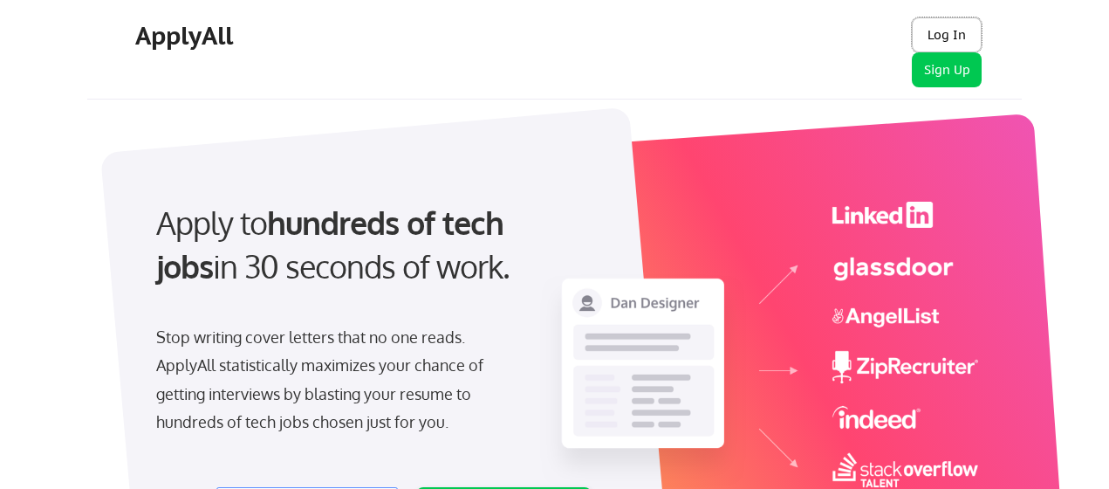
click at [947, 25] on button "Log In" at bounding box center [947, 34] width 70 height 35
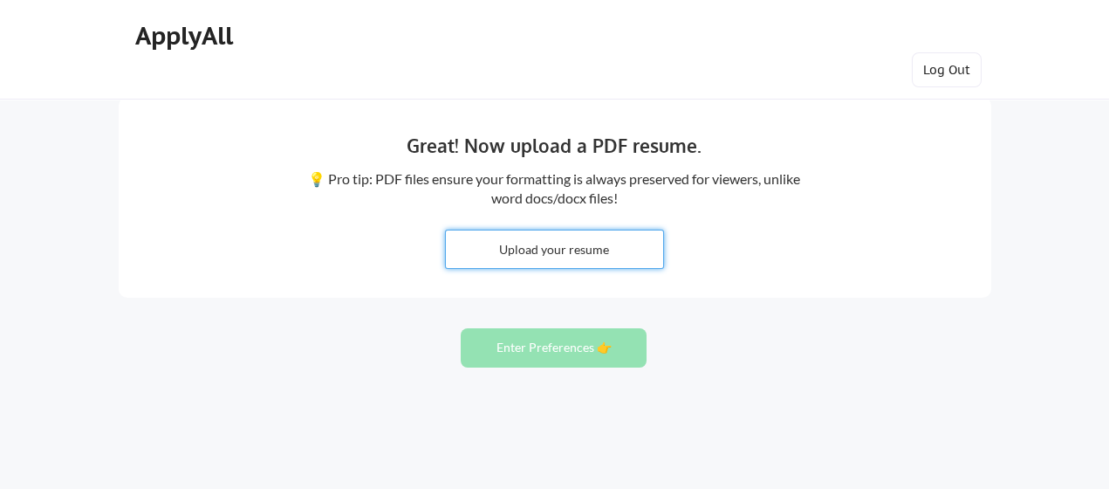
click at [584, 246] on input "file" at bounding box center [554, 249] width 217 height 38
type input "C:\fakepath\Douglass Hatcher Resume 2025.pdf"
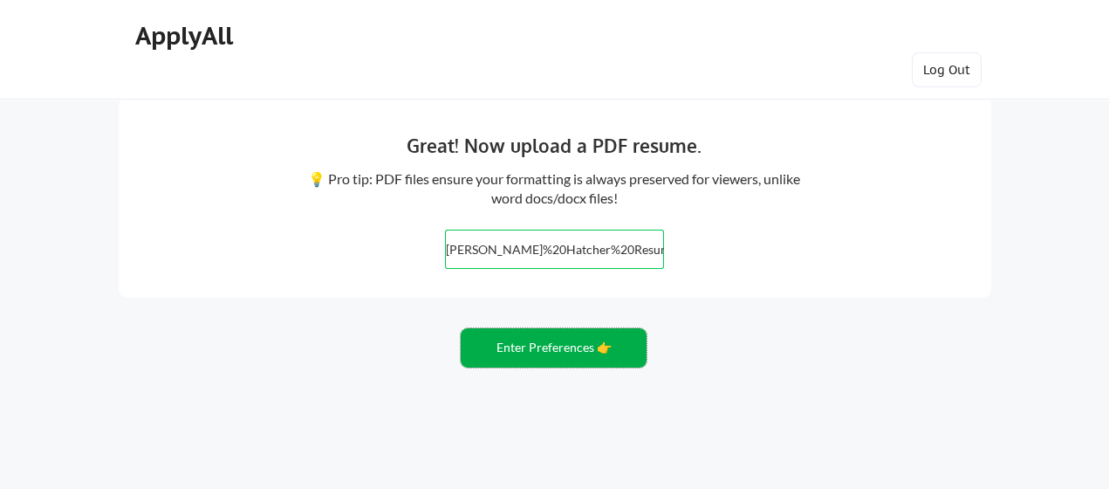
click at [517, 342] on button "Enter Preferences 👉" at bounding box center [554, 347] width 186 height 39
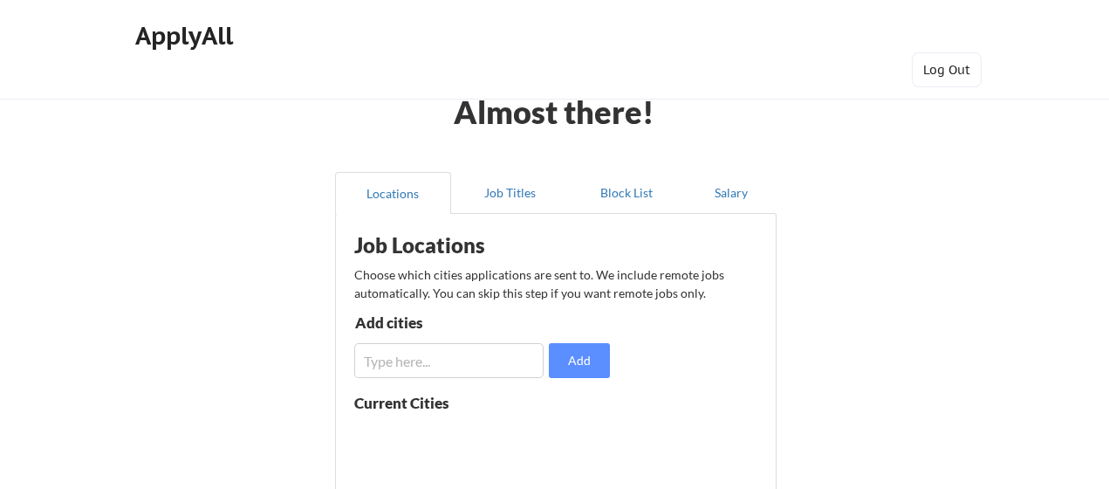
click at [457, 358] on input "input" at bounding box center [448, 360] width 189 height 35
type input "n"
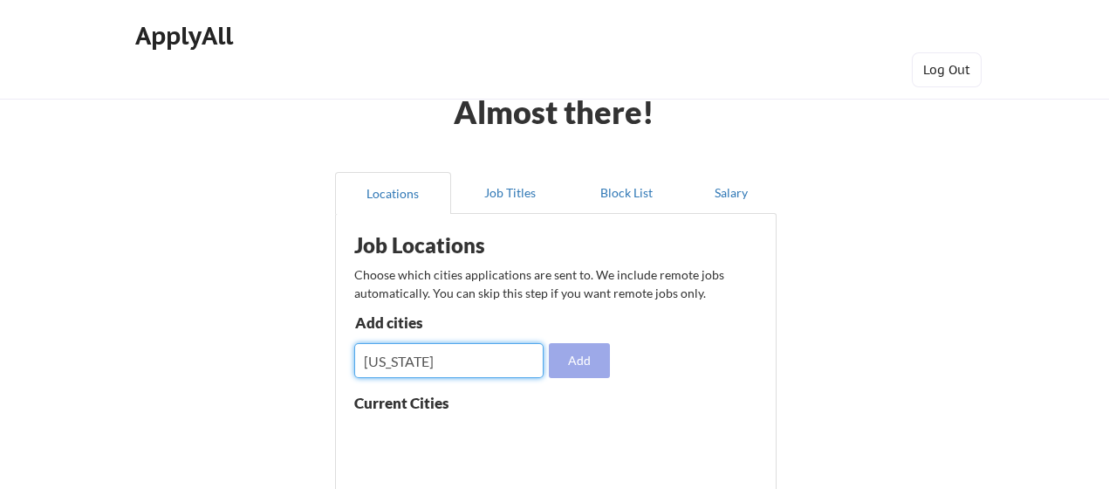
type input "[US_STATE]"
click at [582, 354] on button "Add" at bounding box center [579, 360] width 61 height 35
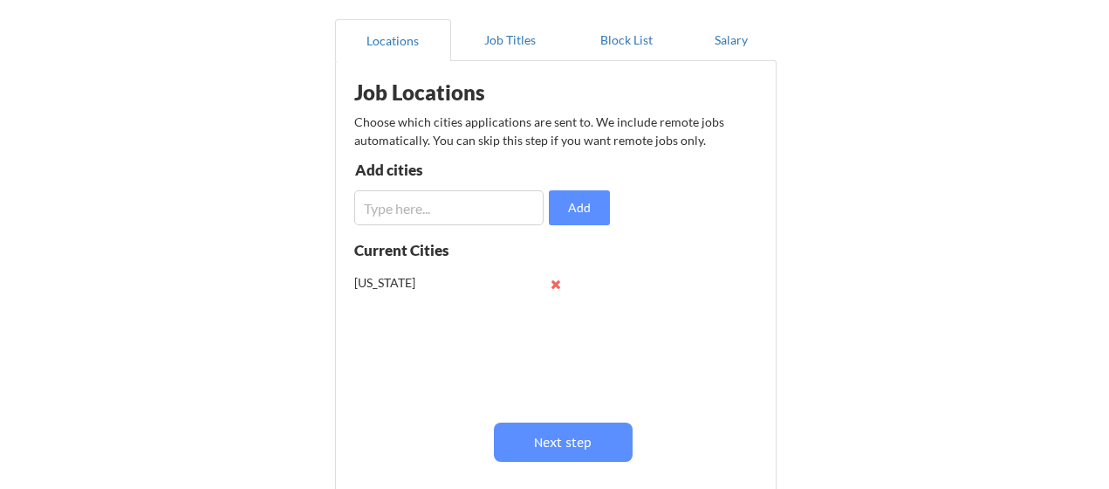
scroll to position [153, 0]
click at [409, 205] on input "input" at bounding box center [448, 207] width 189 height 35
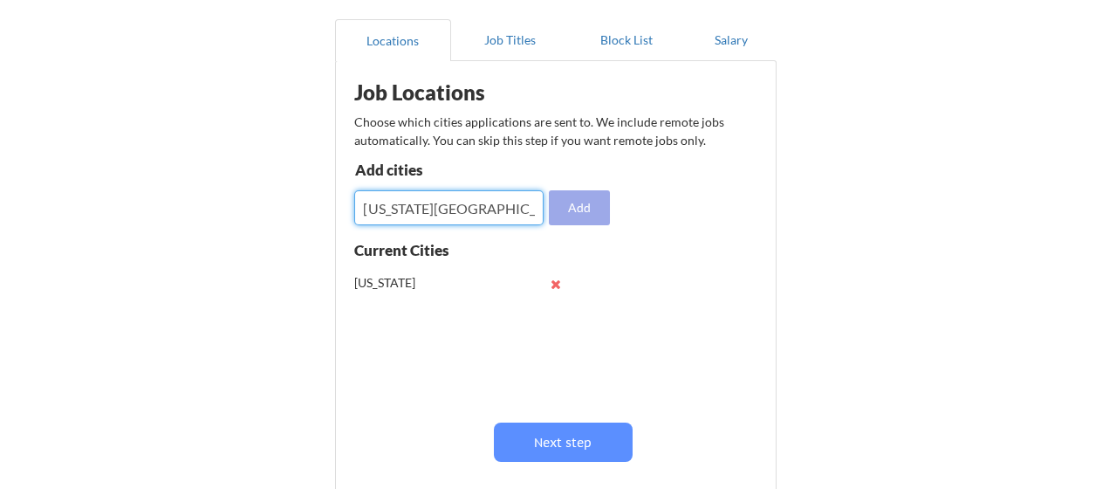
type input "[US_STATE][GEOGRAPHIC_DATA]"
click at [585, 203] on button "Add" at bounding box center [579, 207] width 61 height 35
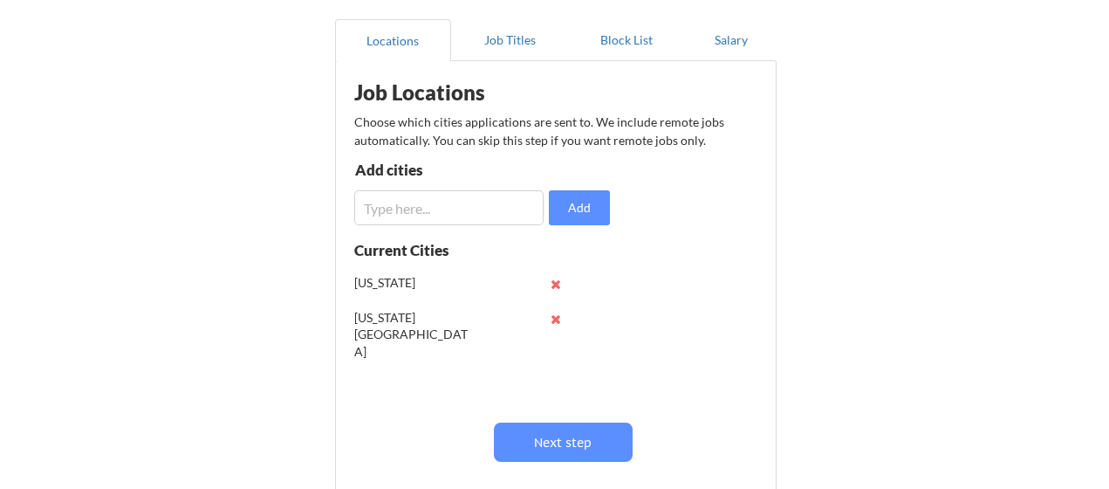
click at [390, 211] on input "input" at bounding box center [448, 207] width 189 height 35
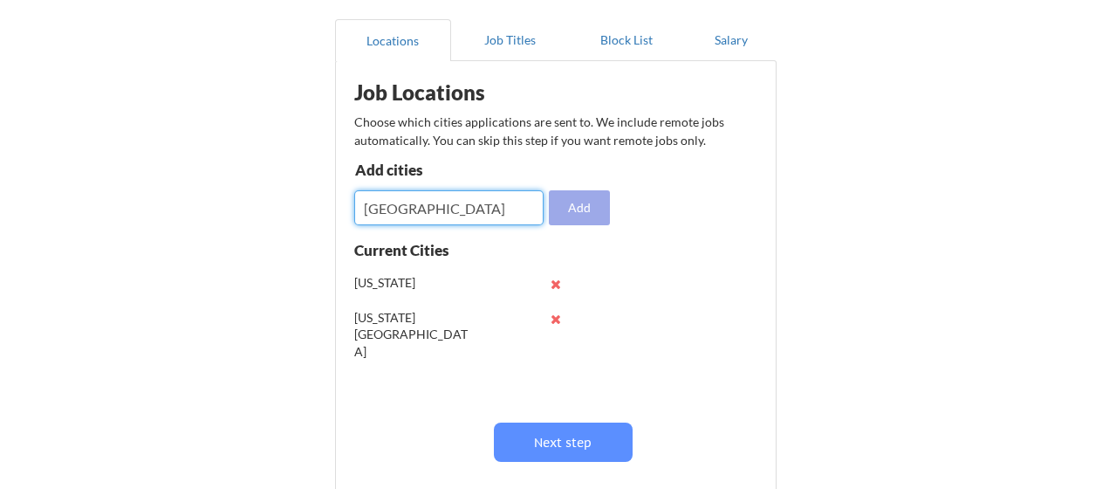
type input "[GEOGRAPHIC_DATA]"
click at [585, 205] on button "Add" at bounding box center [579, 207] width 61 height 35
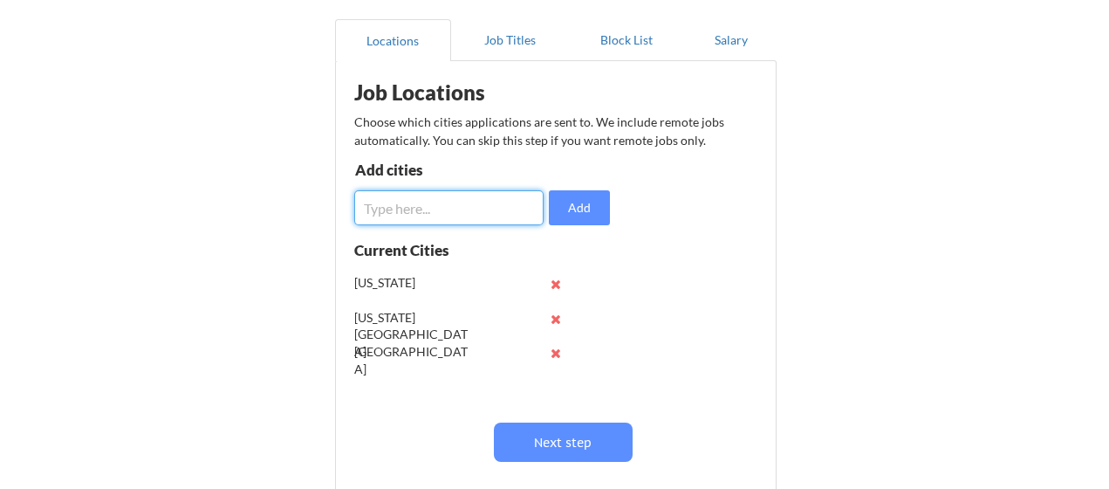
click at [468, 211] on input "input" at bounding box center [448, 207] width 189 height 35
type input "[GEOGRAPHIC_DATA]"
click at [589, 204] on button "Add" at bounding box center [579, 207] width 61 height 35
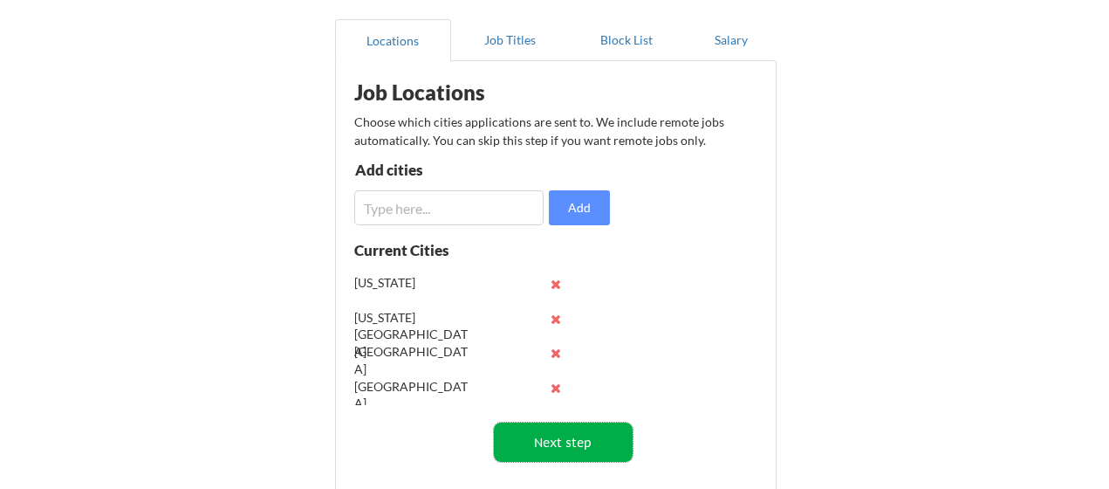
click at [567, 445] on button "Next step" at bounding box center [563, 441] width 139 height 39
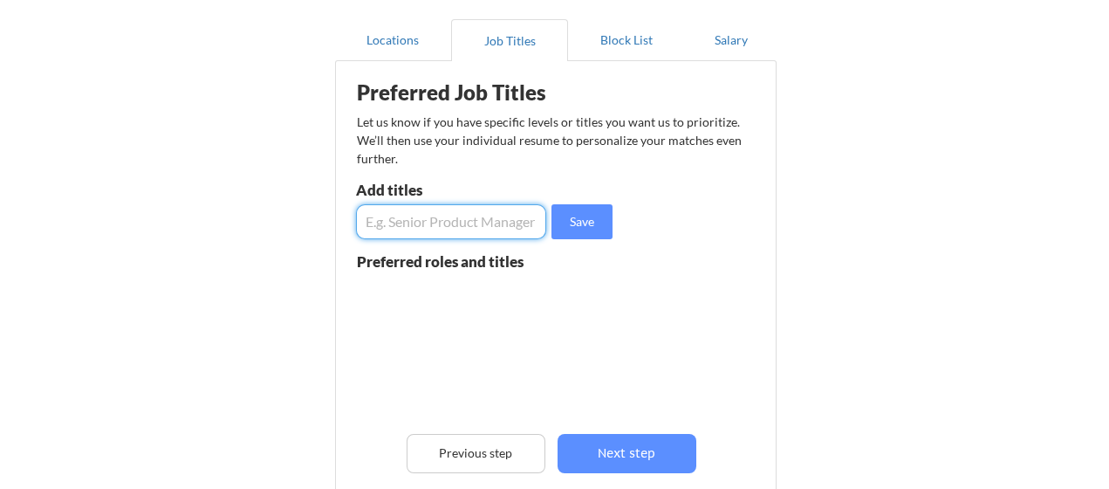
click at [400, 219] on input "input" at bounding box center [451, 221] width 190 height 35
drag, startPoint x: 448, startPoint y: 225, endPoint x: 292, endPoint y: 221, distance: 156.3
click at [292, 221] on div "Almost there! Locations Job Titles Block List Salary Preferred Job Titles Let u…" at bounding box center [554, 290] width 1109 height 886
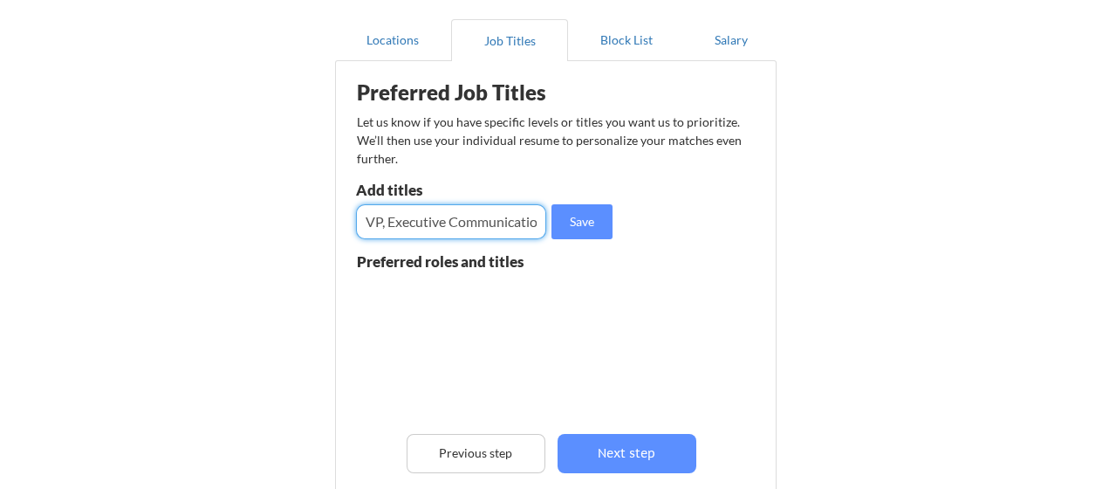
click at [366, 219] on input "input" at bounding box center [451, 221] width 190 height 35
click at [395, 220] on input "input" at bounding box center [451, 221] width 190 height 35
click at [439, 220] on input "input" at bounding box center [451, 221] width 190 height 35
type input "SVP, Executive Communications"
click at [589, 223] on button "Save" at bounding box center [582, 221] width 61 height 35
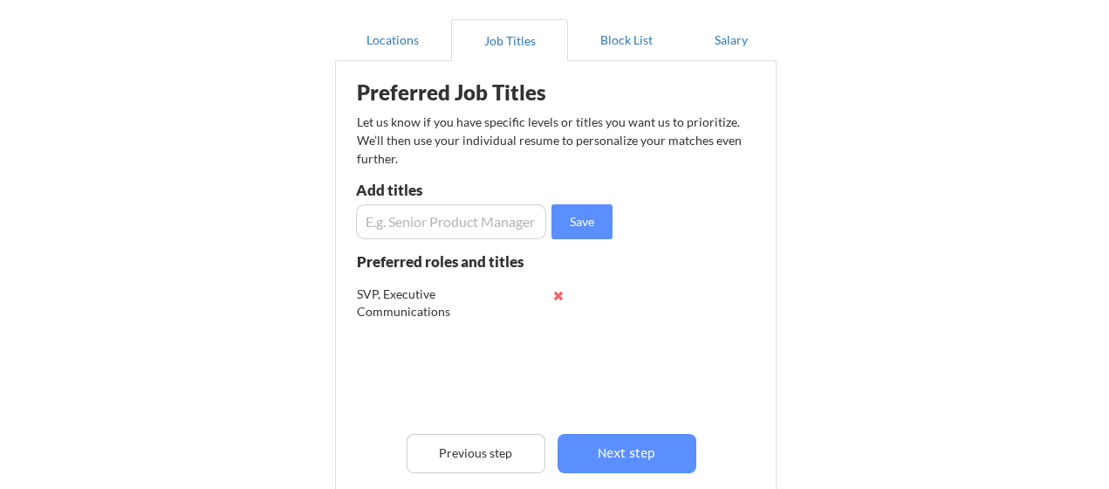
click at [469, 223] on input "input" at bounding box center [451, 221] width 190 height 35
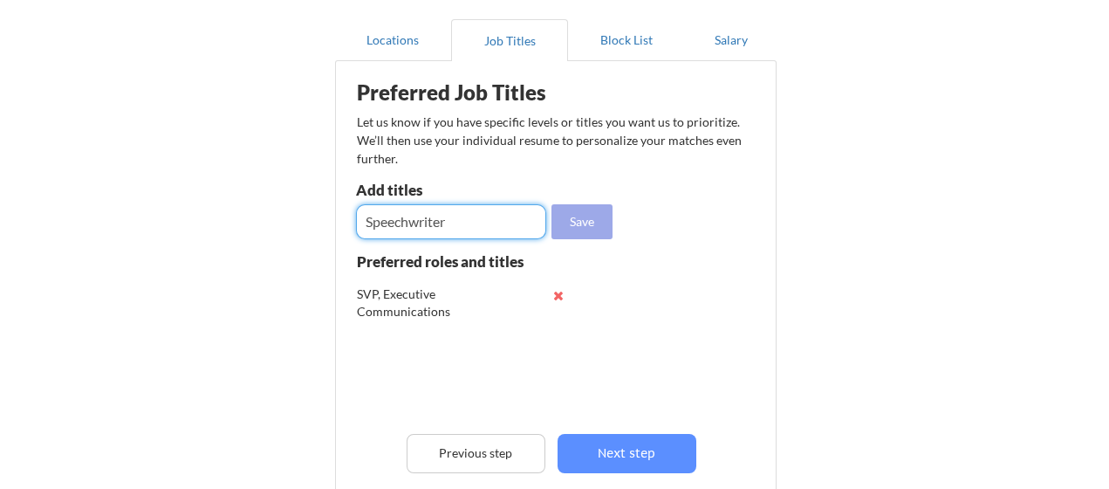
type input "Speechwriter"
click at [580, 219] on button "Save" at bounding box center [582, 221] width 61 height 35
click at [454, 219] on input "input" at bounding box center [451, 221] width 190 height 35
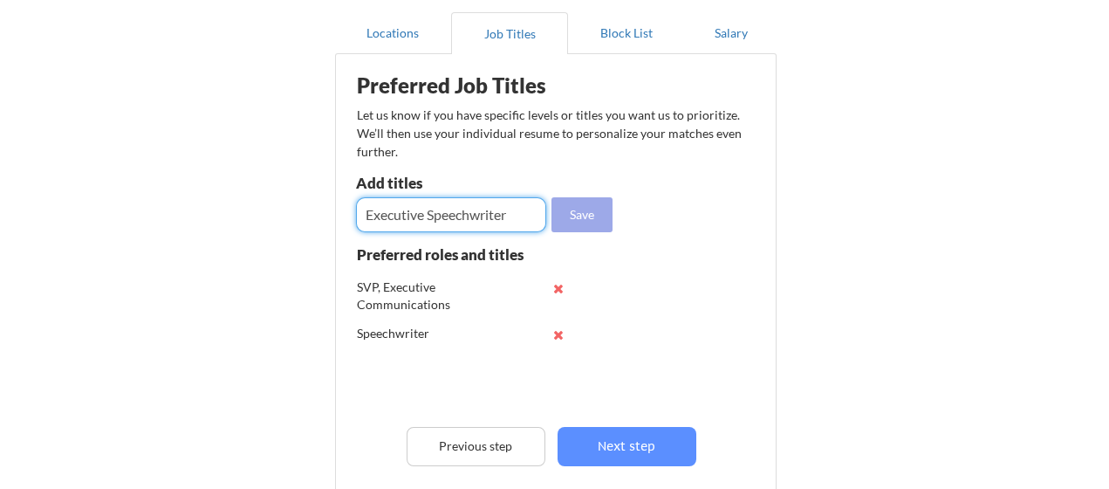
type input "Executive Speechwriter"
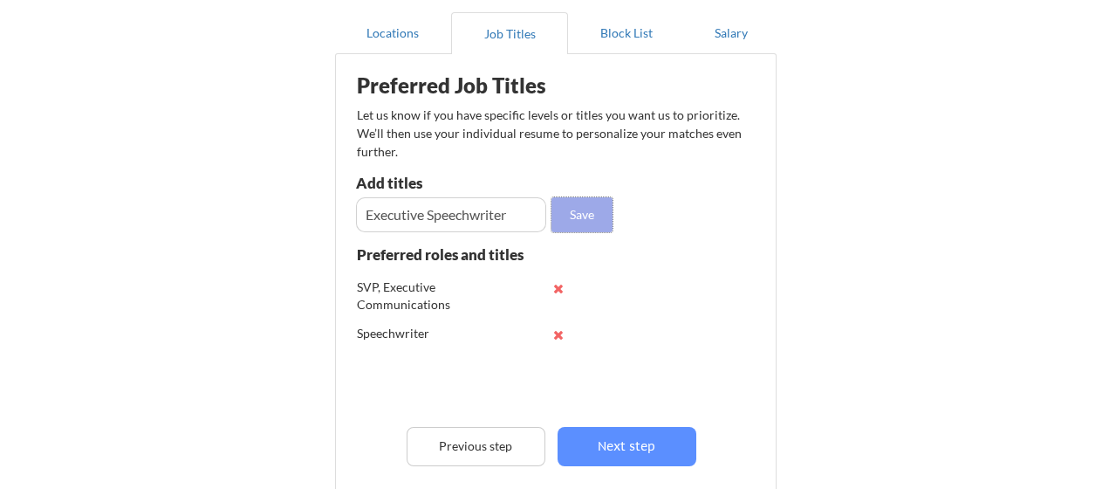
click at [580, 206] on button "Save" at bounding box center [582, 214] width 61 height 35
click at [456, 215] on input "input" at bounding box center [451, 214] width 190 height 35
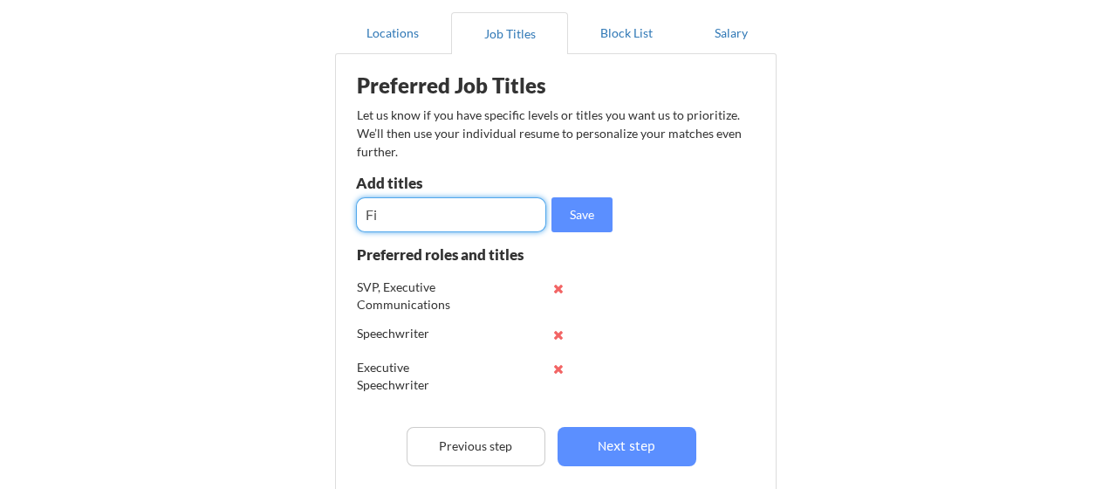
type input "F"
type input "Director, Executive Communications"
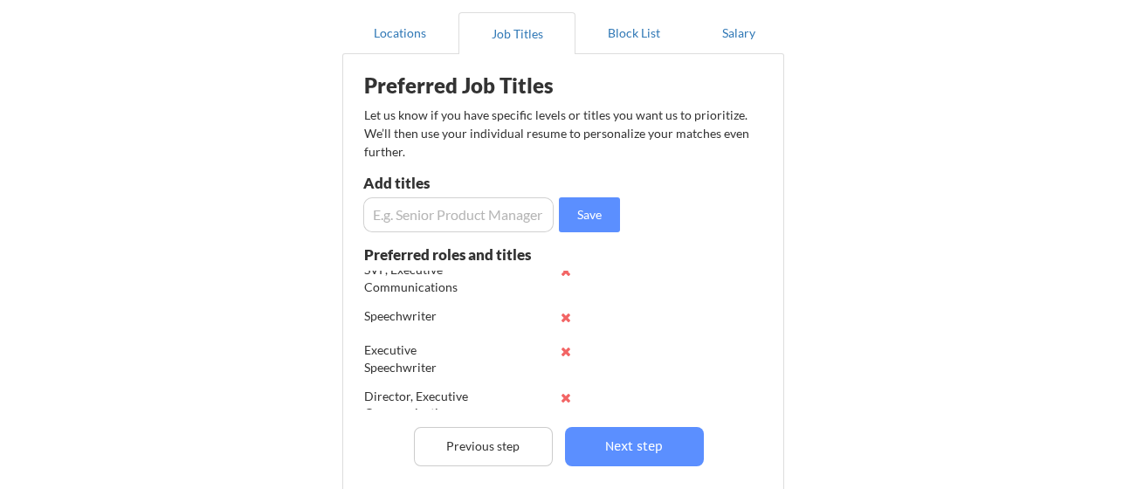
scroll to position [34, 0]
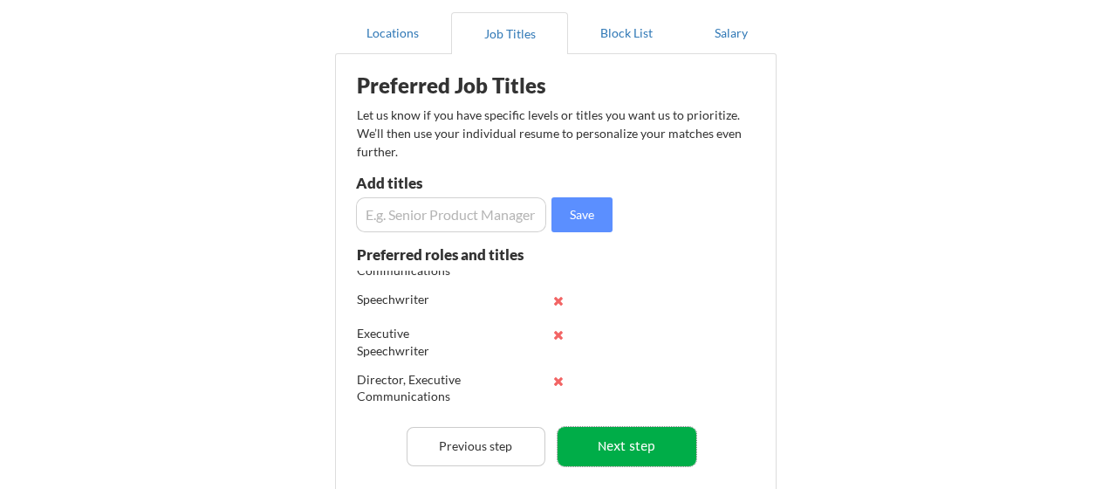
click at [618, 441] on button "Next step" at bounding box center [627, 446] width 139 height 39
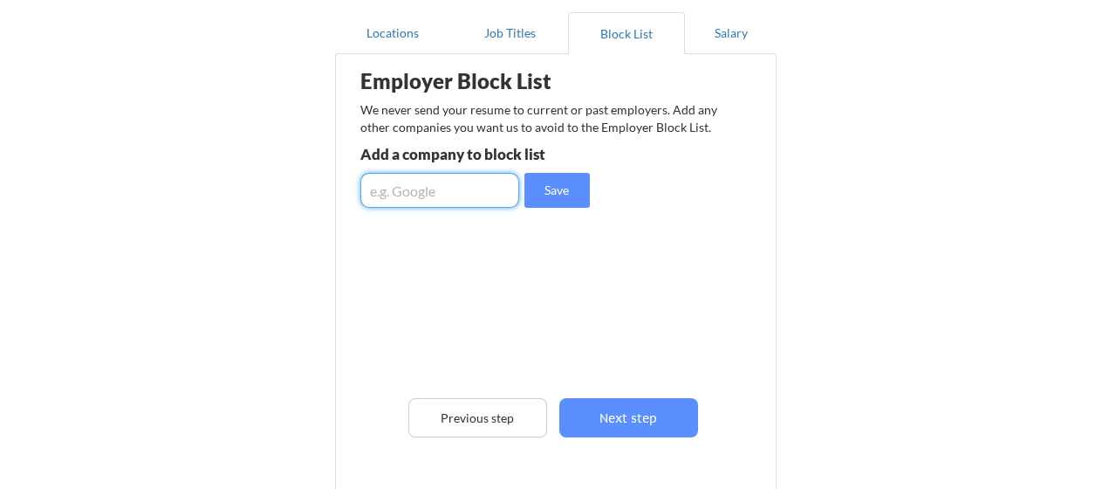
click at [417, 192] on input "input" at bounding box center [440, 190] width 159 height 35
type input "W"
type input "[GEOGRAPHIC_DATA]"
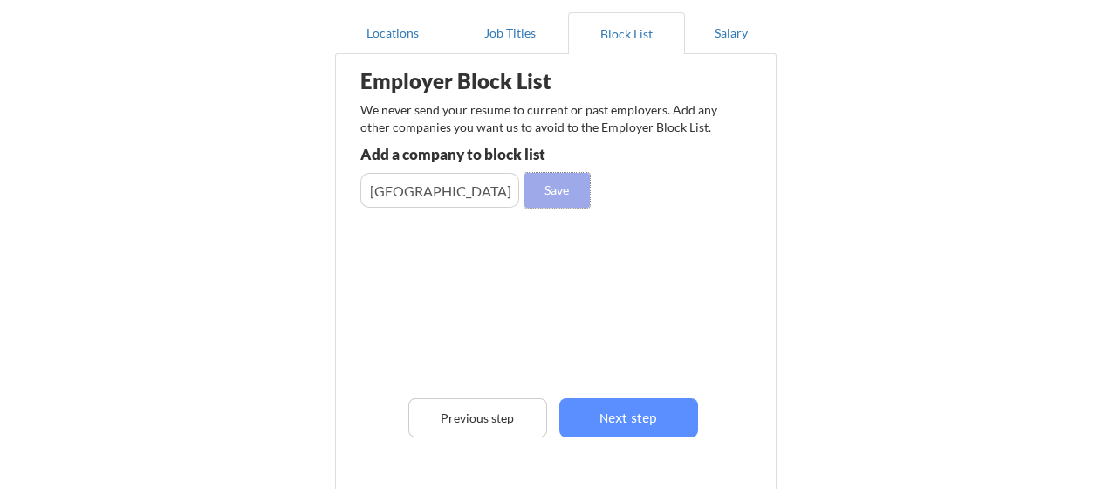
click at [561, 188] on button "Save" at bounding box center [557, 190] width 65 height 35
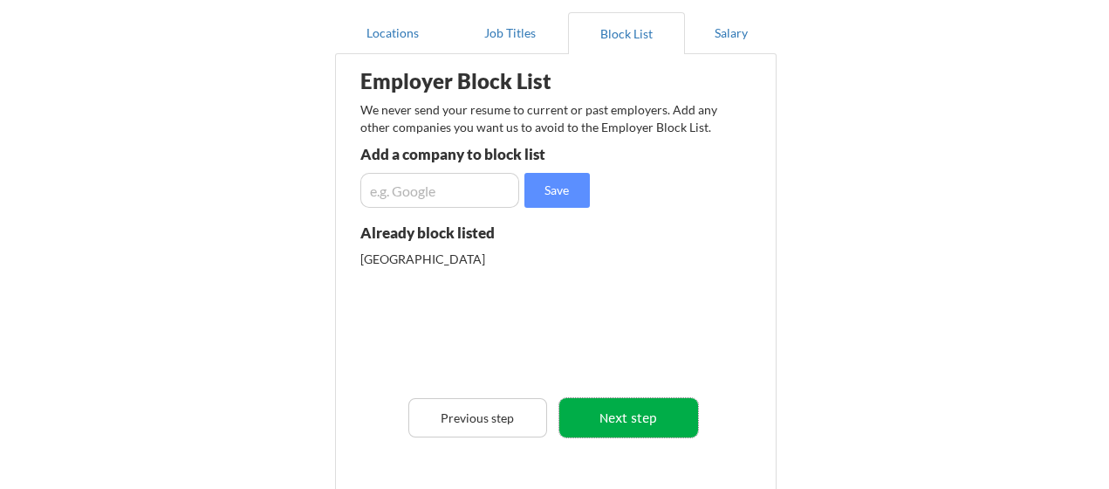
click at [656, 422] on button "Next step" at bounding box center [629, 417] width 139 height 39
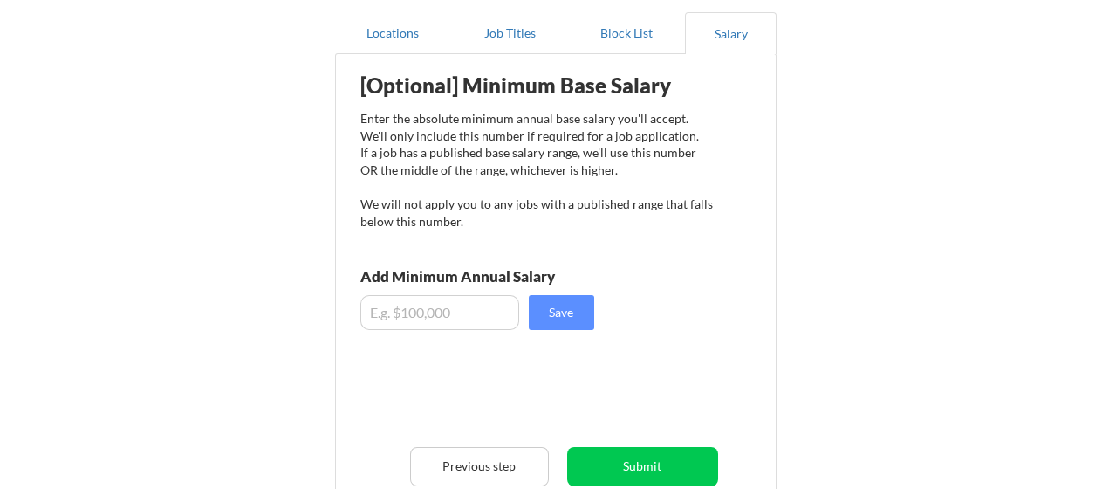
click at [442, 310] on input "input" at bounding box center [440, 312] width 159 height 35
click at [424, 311] on input "input" at bounding box center [440, 312] width 159 height 35
click at [442, 307] on input "input" at bounding box center [440, 312] width 159 height 35
type input "$250"
drag, startPoint x: 407, startPoint y: 307, endPoint x: 359, endPoint y: 309, distance: 48.0
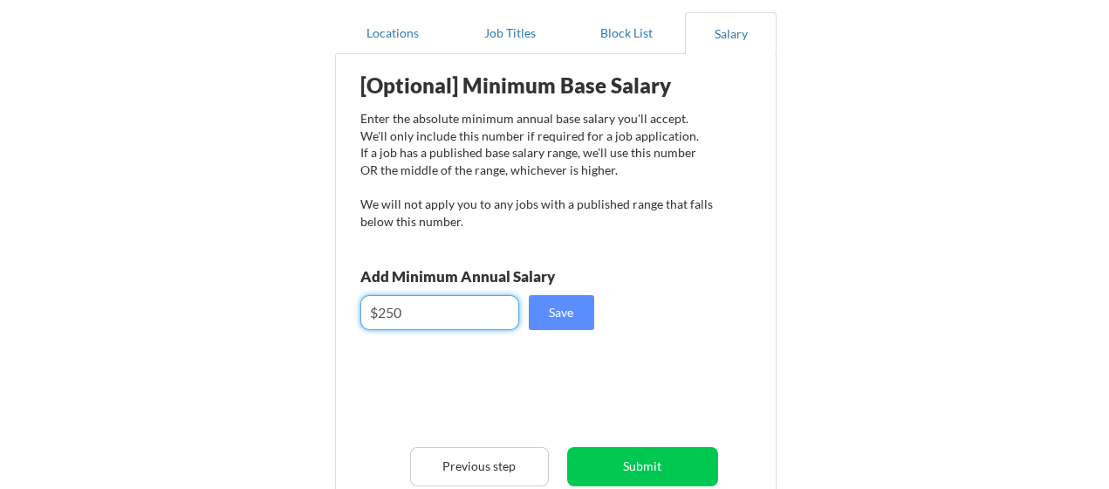
click at [359, 309] on div "[Optional] Minimum Base Salary Enter the absolute minimum annual base salary yo…" at bounding box center [560, 312] width 430 height 499
click at [564, 316] on button "Save" at bounding box center [561, 312] width 65 height 35
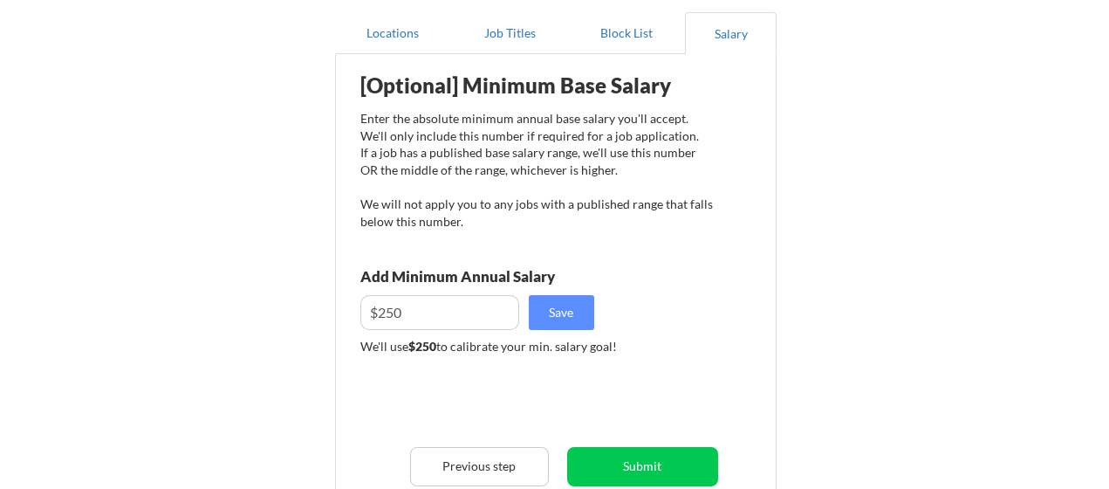
click at [409, 313] on input "input" at bounding box center [440, 312] width 159 height 35
type input "$2"
click at [563, 307] on button "Save" at bounding box center [561, 312] width 65 height 35
click at [470, 309] on input "input" at bounding box center [440, 312] width 159 height 35
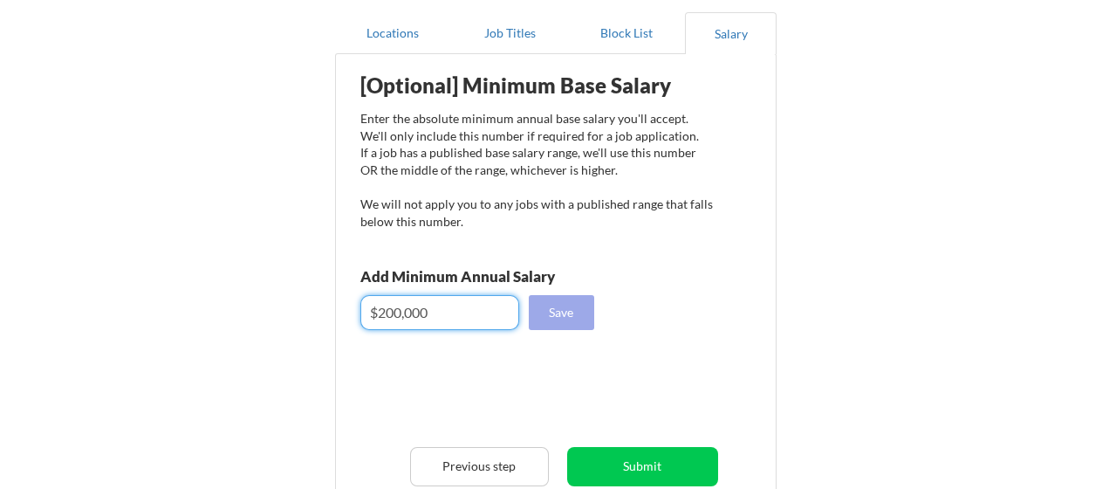
type input "$200,000"
click at [556, 315] on button "Save" at bounding box center [561, 312] width 65 height 35
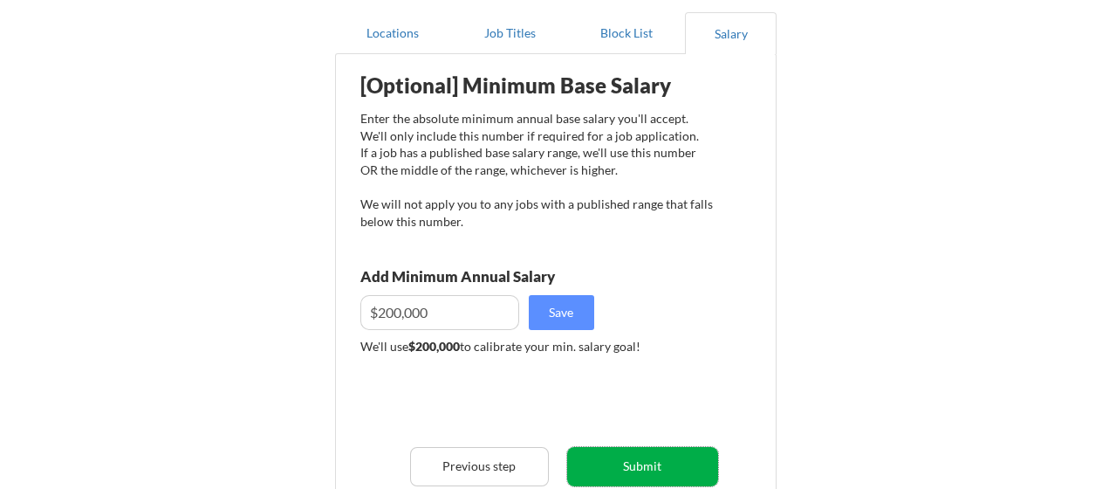
click at [635, 464] on button "Submit" at bounding box center [642, 466] width 151 height 39
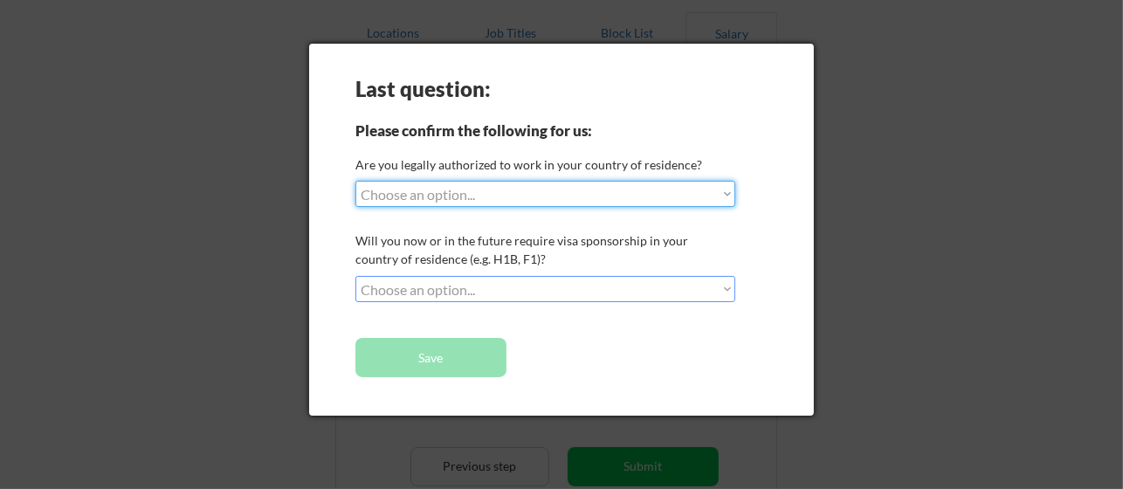
click at [546, 201] on select "Choose an option... Yes, I am a [DEMOGRAPHIC_DATA] Citizen Yes, I am a [DEMOGRA…" at bounding box center [545, 194] width 380 height 26
select select ""yes__i_am_a_[DEMOGRAPHIC_DATA]""
click at [355, 181] on select "Choose an option... Yes, I am a [DEMOGRAPHIC_DATA] Citizen Yes, I am a [DEMOGRA…" at bounding box center [545, 194] width 380 height 26
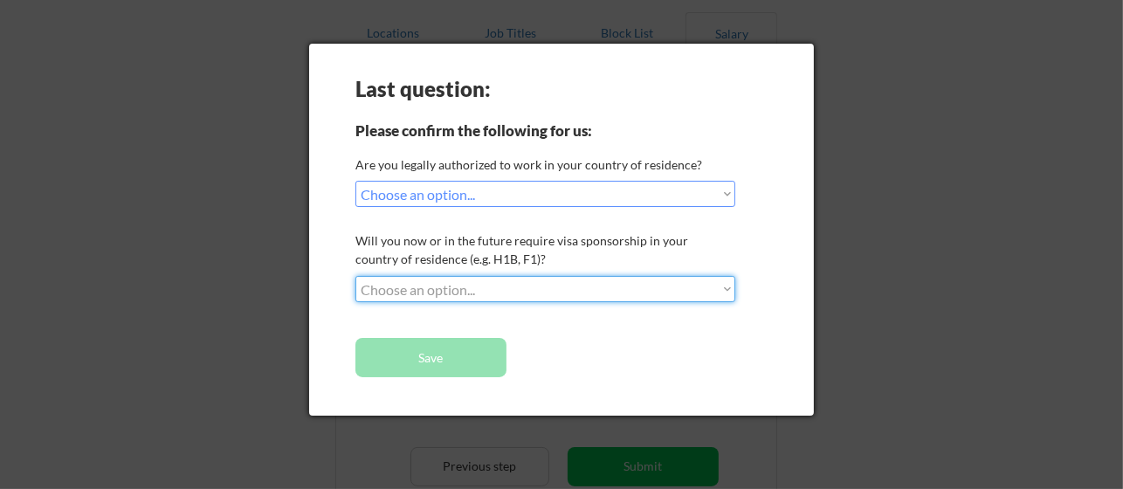
click at [510, 289] on select "Choose an option... No, I will not need sponsorship Yes, I will need sponsorship" at bounding box center [545, 289] width 380 height 26
select select ""no__i_will_not_need_sponsorship""
click at [355, 276] on select "Choose an option... No, I will not need sponsorship Yes, I will need sponsorship" at bounding box center [545, 289] width 380 height 26
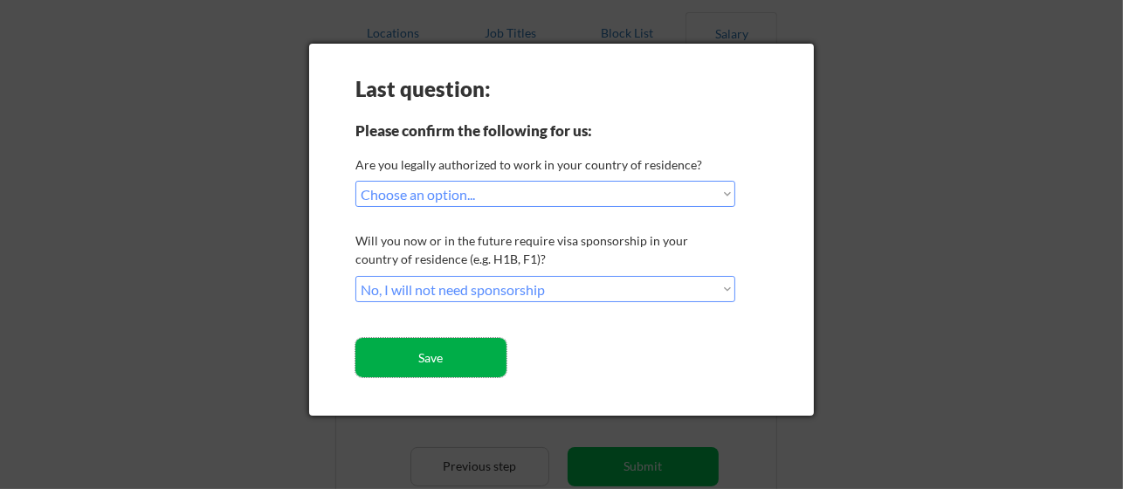
click at [469, 359] on button "Save" at bounding box center [430, 357] width 151 height 39
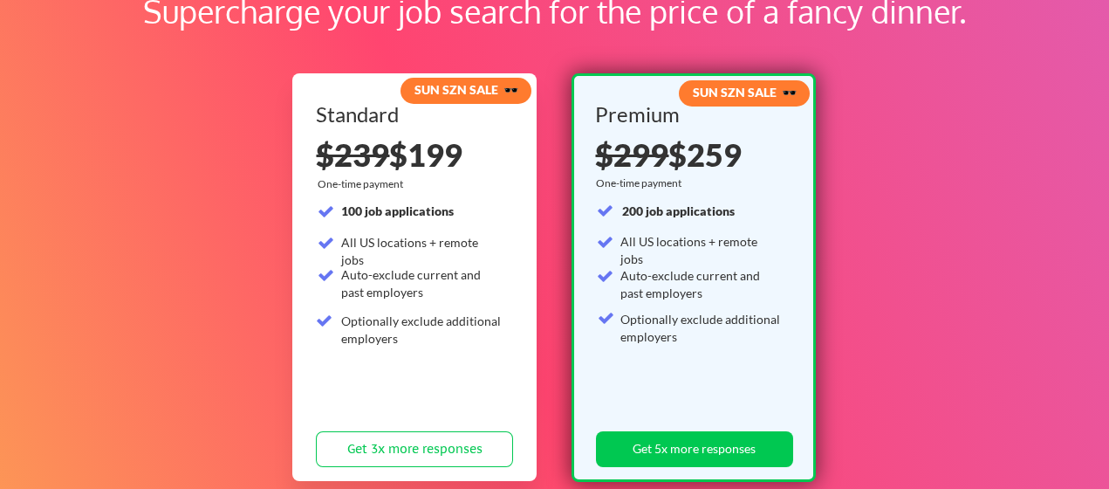
scroll to position [148, 0]
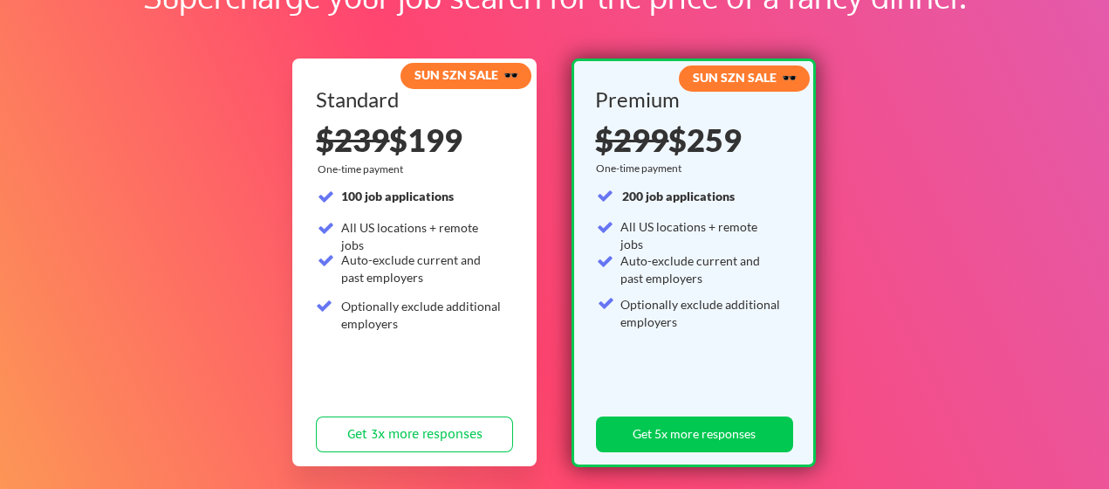
click at [435, 72] on strong "SUN SZN SALE 🕶️" at bounding box center [467, 74] width 104 height 15
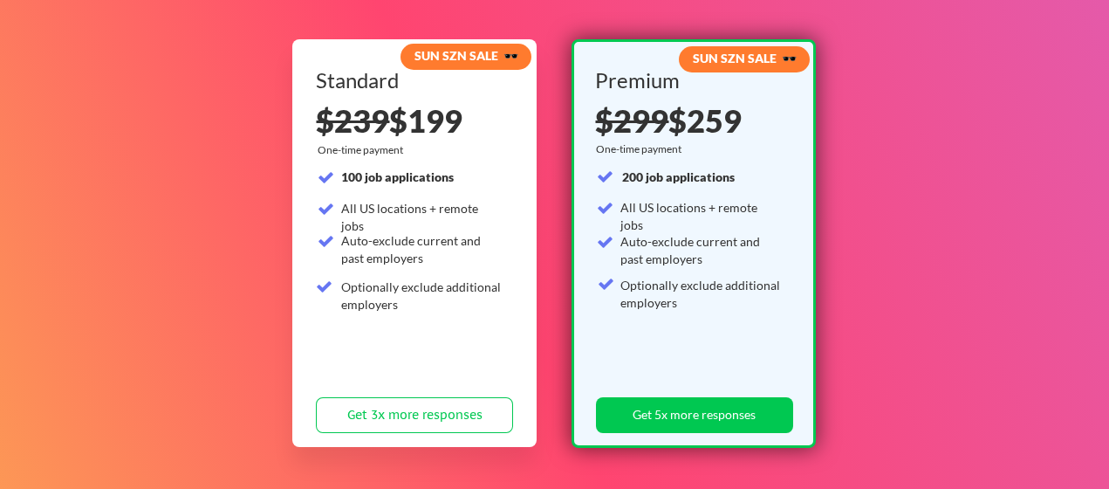
scroll to position [182, 0]
